Goal: Transaction & Acquisition: Purchase product/service

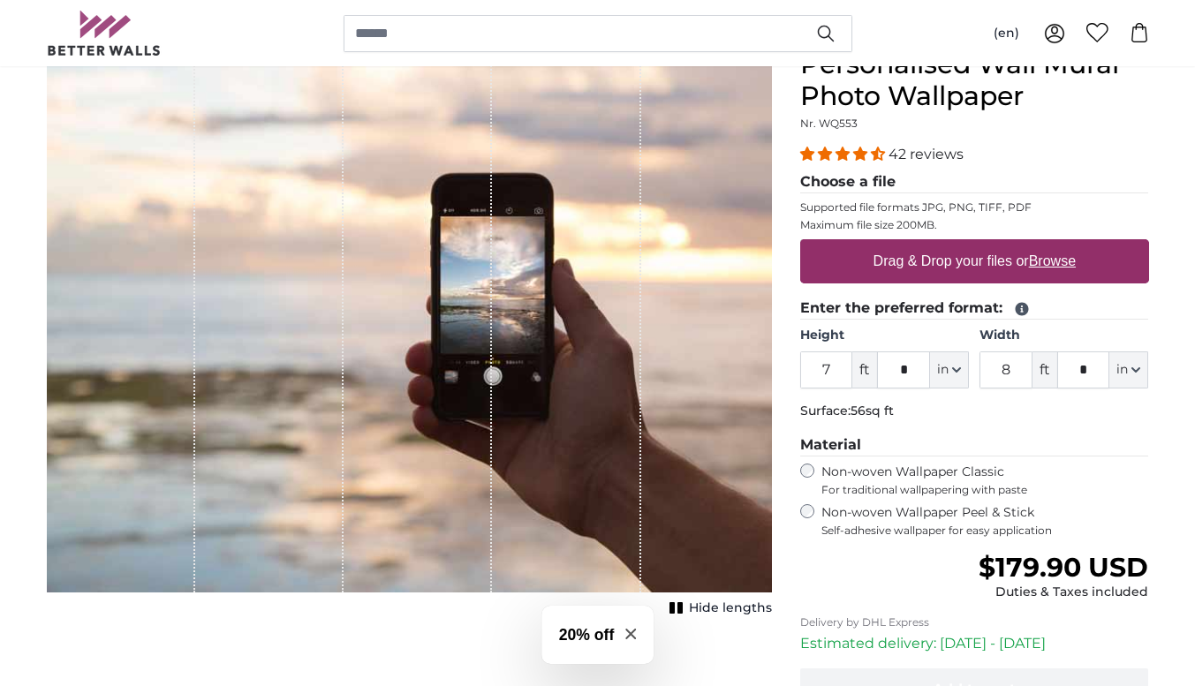
type input "7"
click at [906, 372] on input "*" at bounding box center [903, 370] width 53 height 37
type input "*"
click at [1014, 370] on input "8" at bounding box center [1006, 370] width 53 height 37
type input "14"
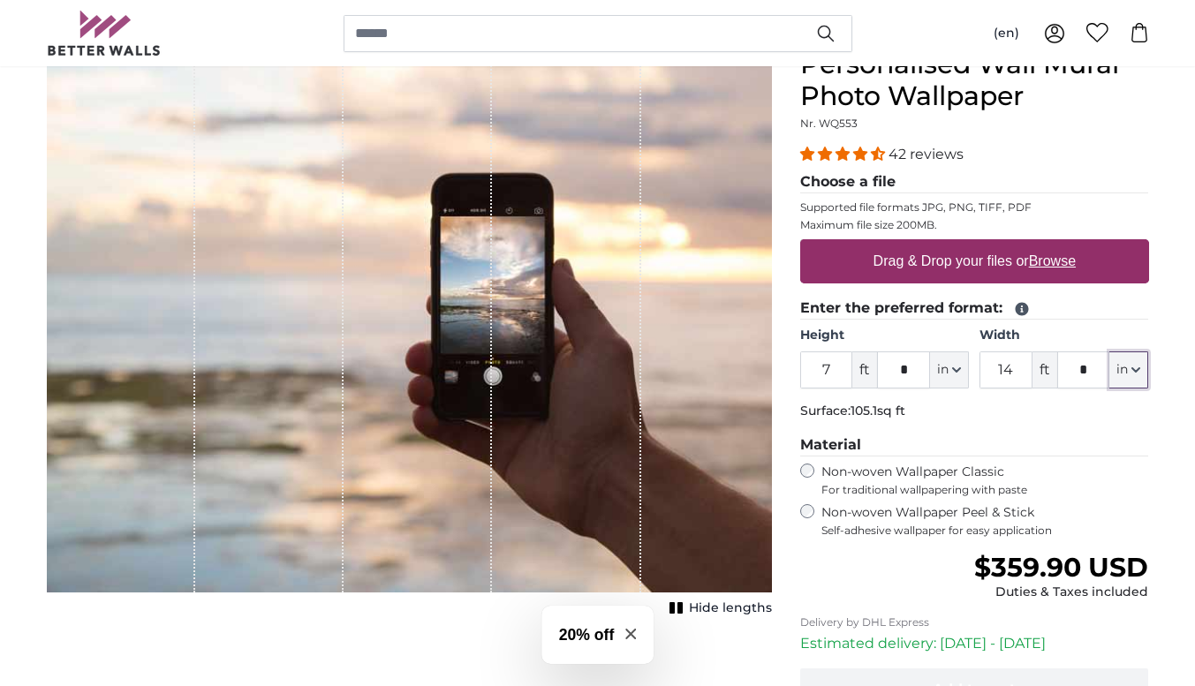
click at [1139, 368] on icon "button" at bounding box center [1136, 370] width 9 height 9
click at [1088, 363] on input "*" at bounding box center [1083, 370] width 53 height 37
type input "*"
click at [1032, 417] on p "Surface: 108.7sq ft" at bounding box center [974, 412] width 349 height 18
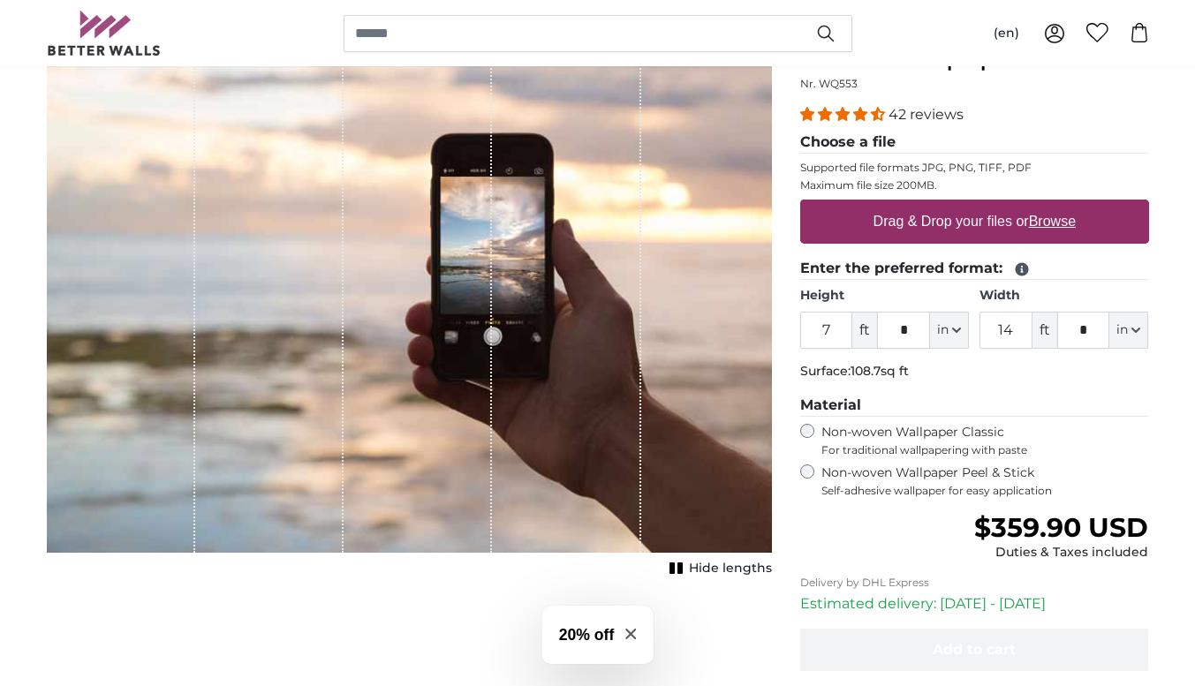
scroll to position [222, 0]
click at [799, 469] on div "Personalised Wall Mural Photo Wallpaper Nr. WQ553 42 reviews Choose a file Supp…" at bounding box center [974, 404] width 377 height 792
